Goal: Information Seeking & Learning: Learn about a topic

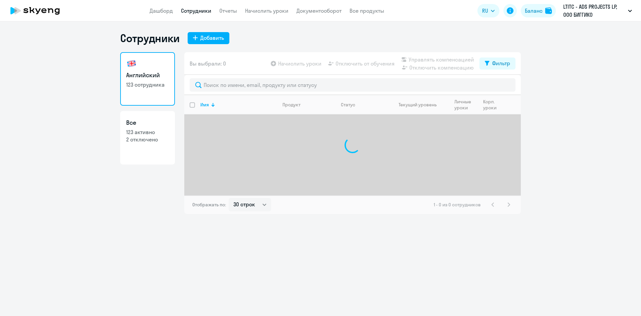
select select "30"
click at [167, 15] on app-header "Дашборд Сотрудники Отчеты Начислить уроки Документооборот Все продукты Дашборд …" at bounding box center [320, 10] width 641 height 21
click at [164, 12] on link "Дашборд" at bounding box center [161, 10] width 23 height 7
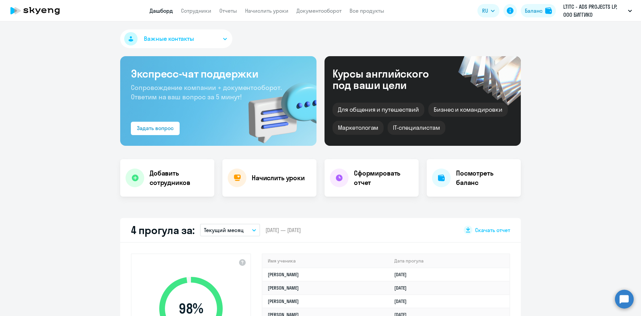
select select "30"
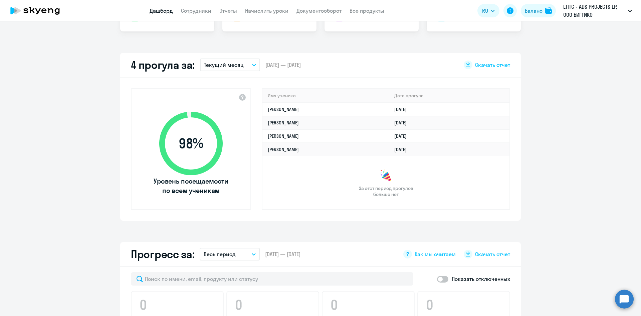
scroll to position [167, 0]
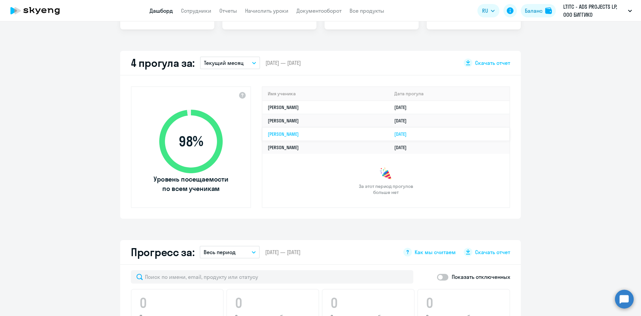
click at [290, 134] on link "[PERSON_NAME]" at bounding box center [283, 134] width 31 height 6
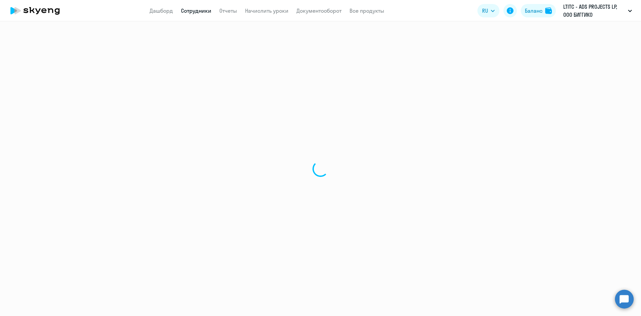
select select "english"
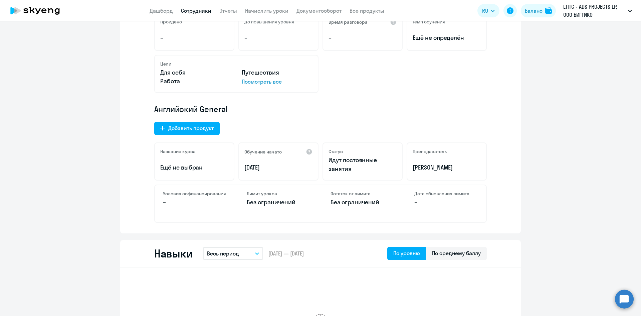
scroll to position [167, 0]
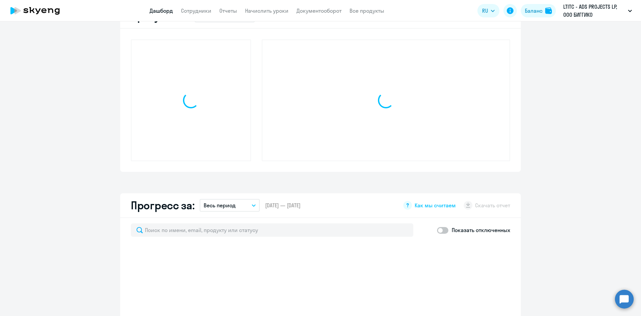
scroll to position [214, 0]
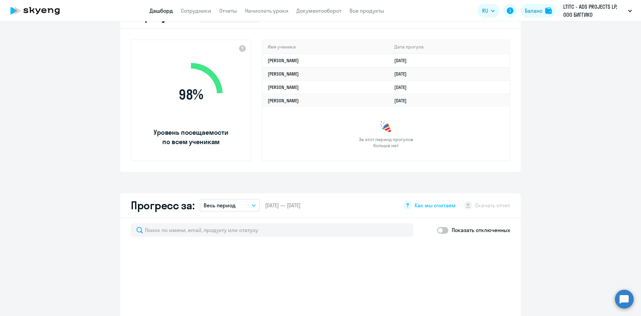
select select "30"
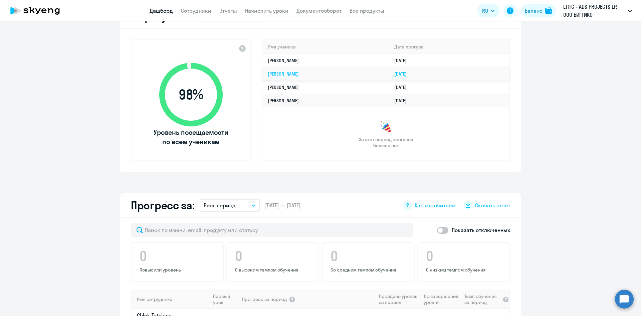
click at [293, 73] on link "[PERSON_NAME]" at bounding box center [283, 74] width 31 height 6
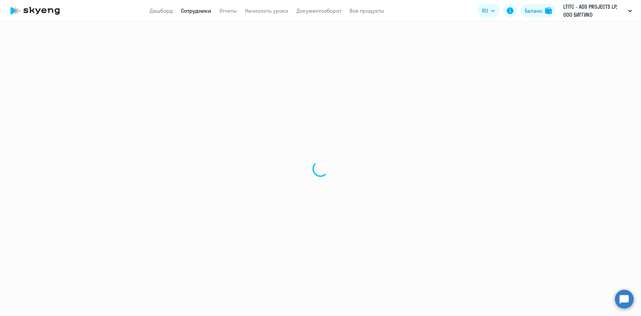
select select "english"
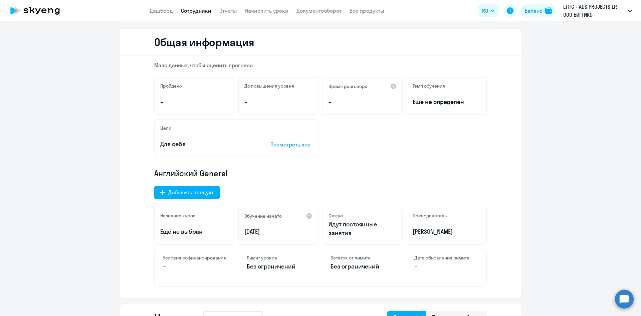
scroll to position [200, 0]
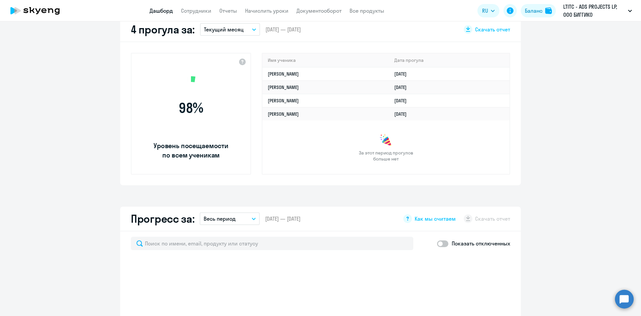
select select "30"
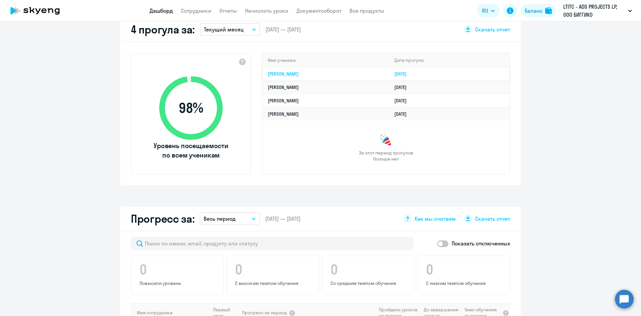
click at [295, 76] on link "[PERSON_NAME]" at bounding box center [283, 74] width 31 height 6
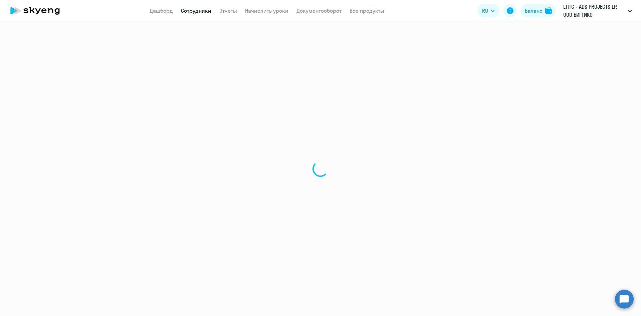
select select "english"
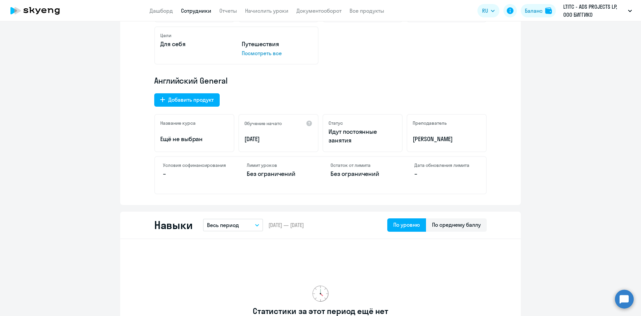
scroll to position [167, 0]
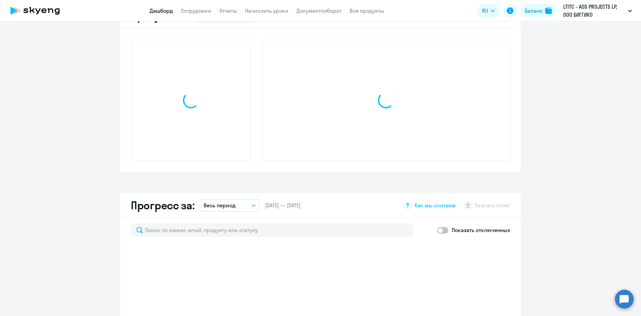
scroll to position [214, 0]
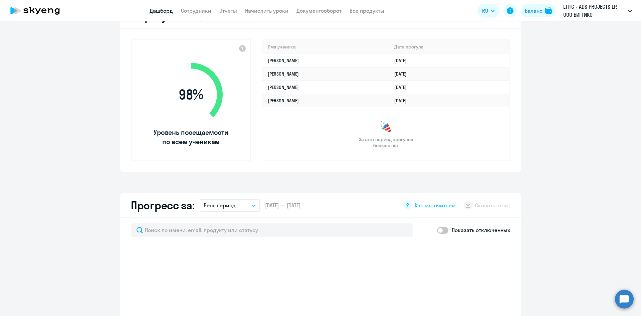
select select "30"
